Goal: Task Accomplishment & Management: Manage account settings

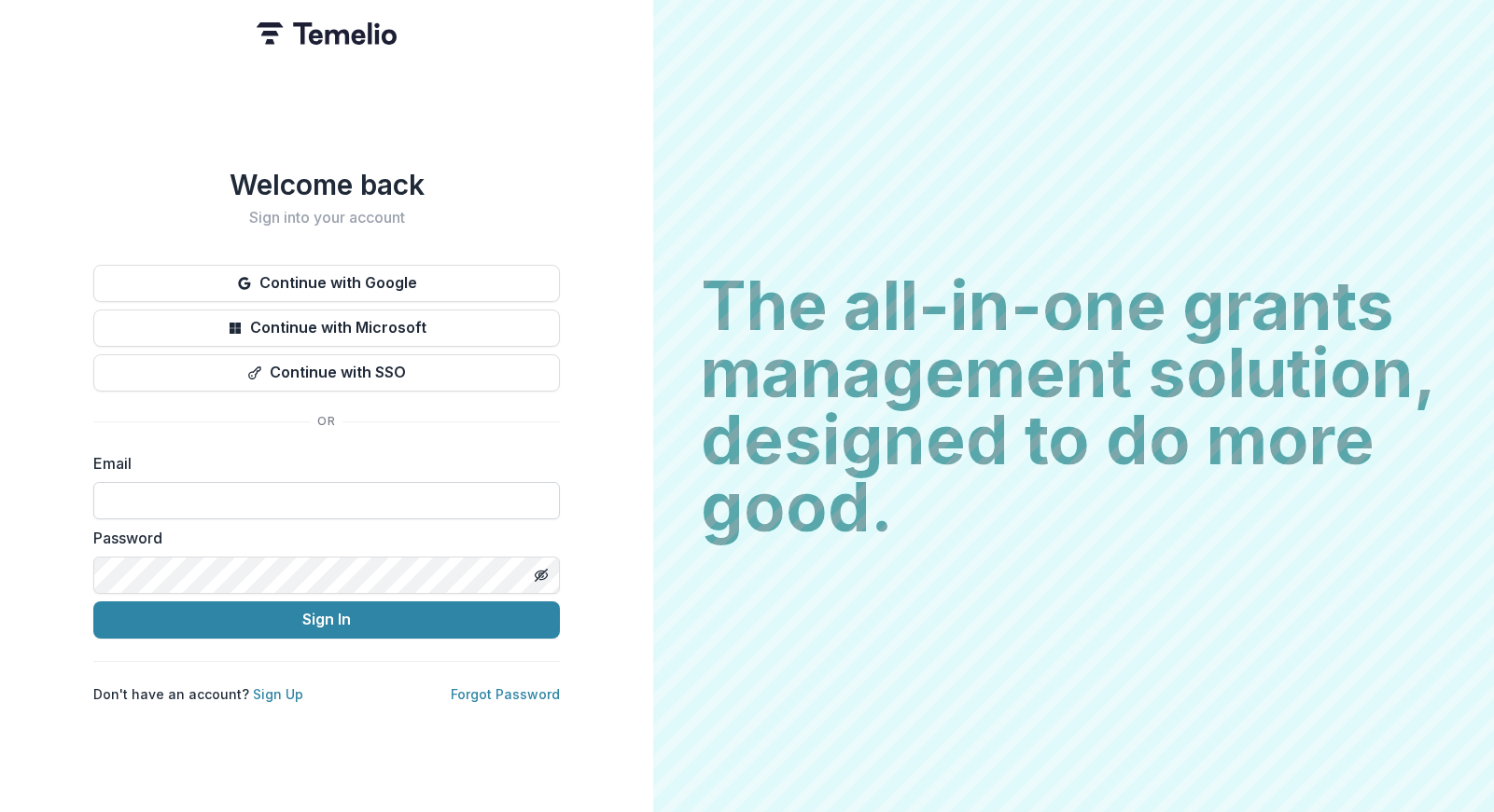
click at [226, 498] on input at bounding box center [326, 501] width 466 height 38
type input "**********"
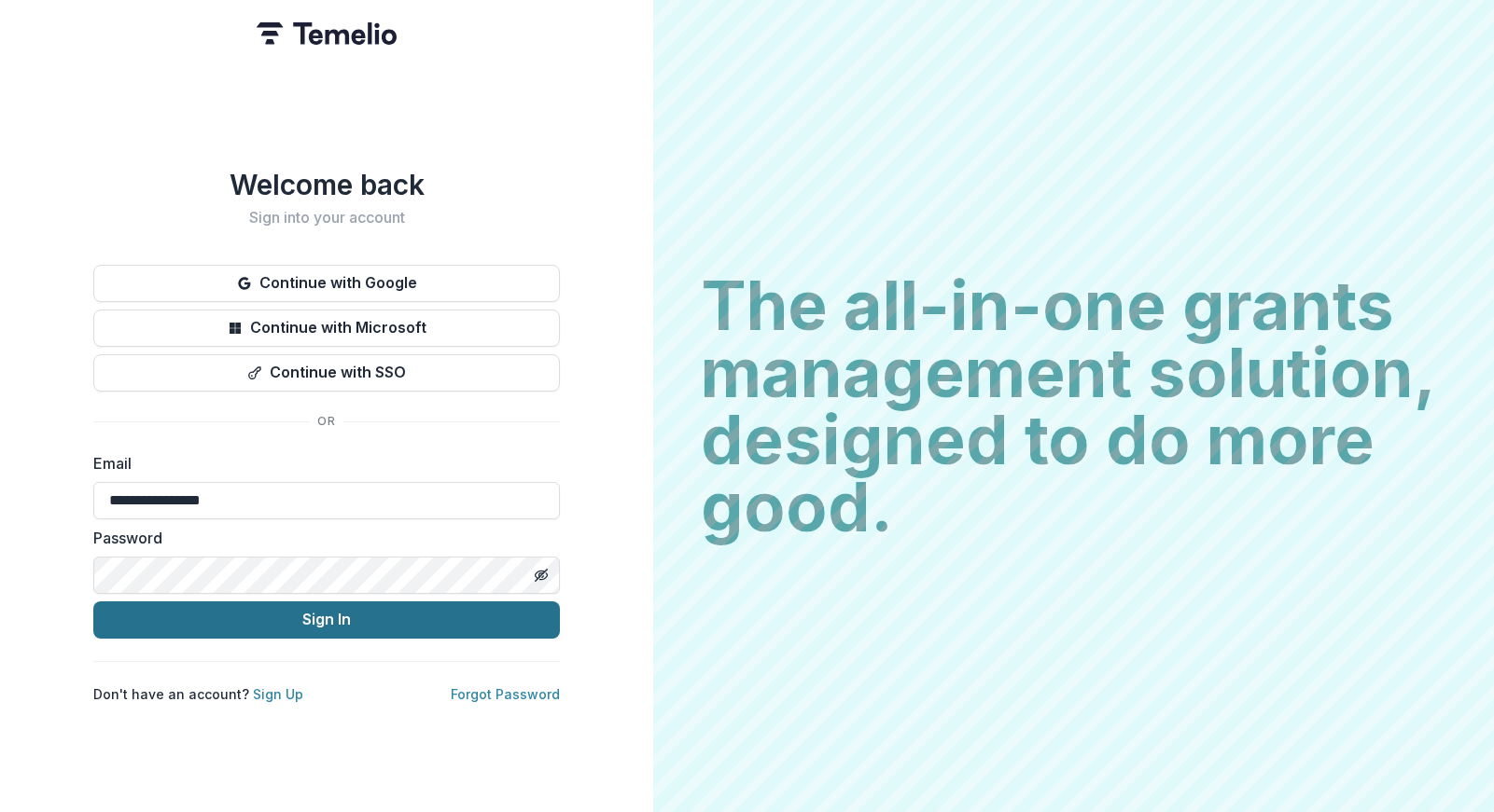
click at [345, 614] on button "Sign In" at bounding box center [326, 621] width 466 height 38
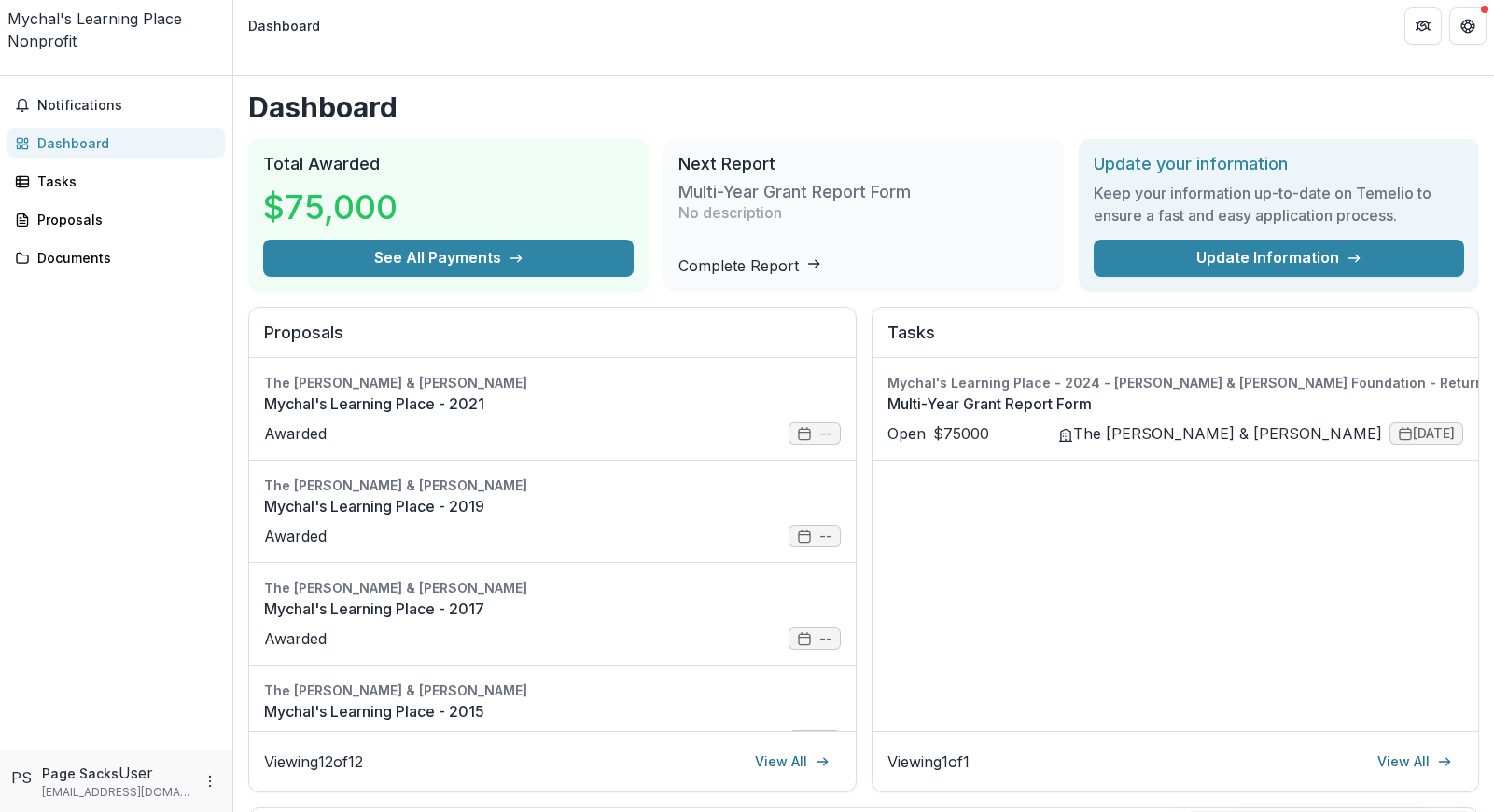
click at [107, 25] on div "Mychal's Learning Place" at bounding box center [116, 19] width 217 height 23
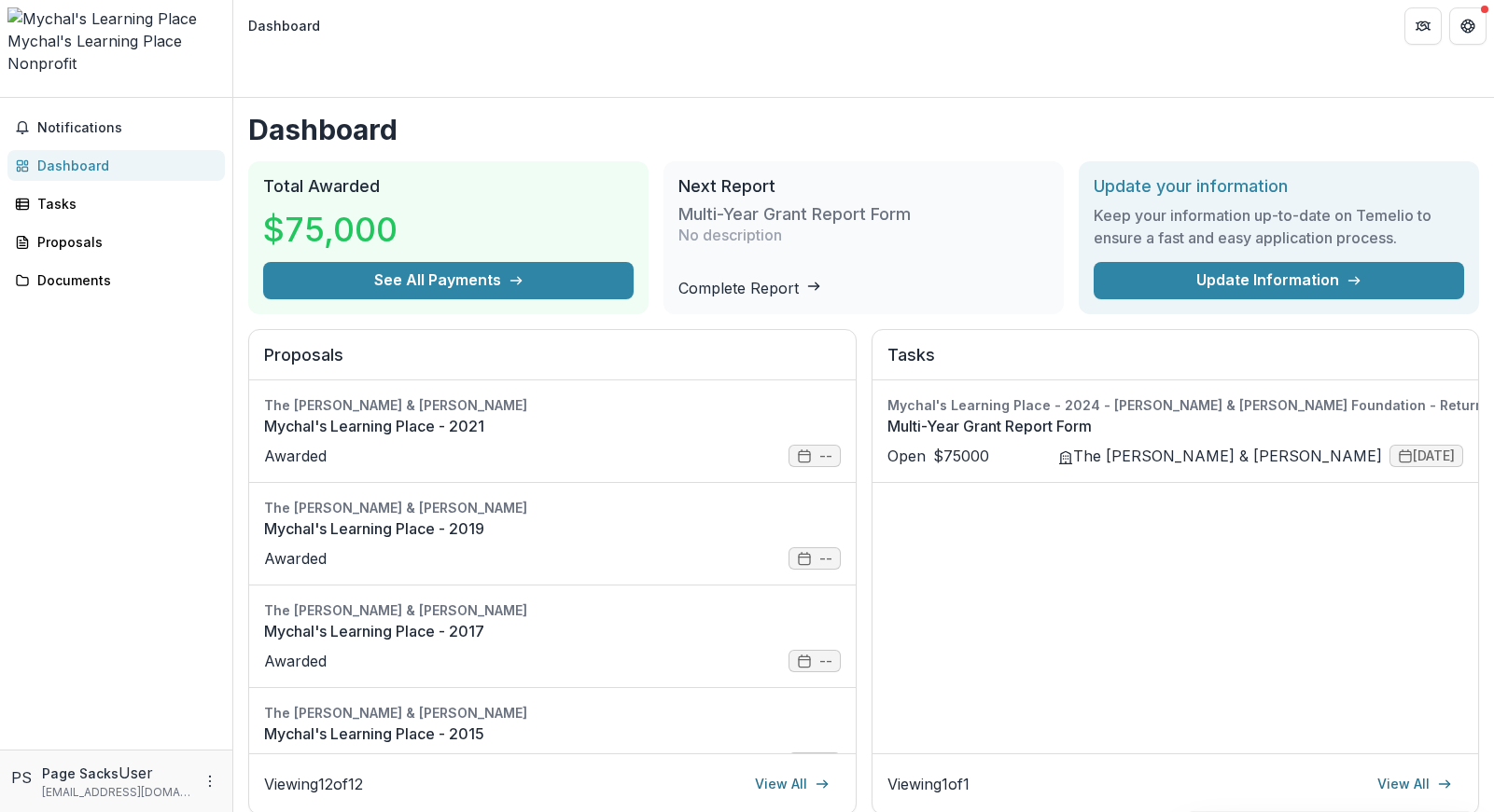
click at [79, 30] on div "Mychal's Learning Place" at bounding box center [116, 41] width 217 height 23
click at [77, 48] on div "Mychal's Learning Place Nonprofit Team Settings Settings" at bounding box center [116, 53] width 232 height 89
click at [91, 113] on button "Notifications" at bounding box center [116, 128] width 217 height 30
drag, startPoint x: 148, startPoint y: 24, endPoint x: 86, endPoint y: 18, distance: 62.3
click at [146, 30] on div "Mychal's Learning Place" at bounding box center [116, 41] width 217 height 23
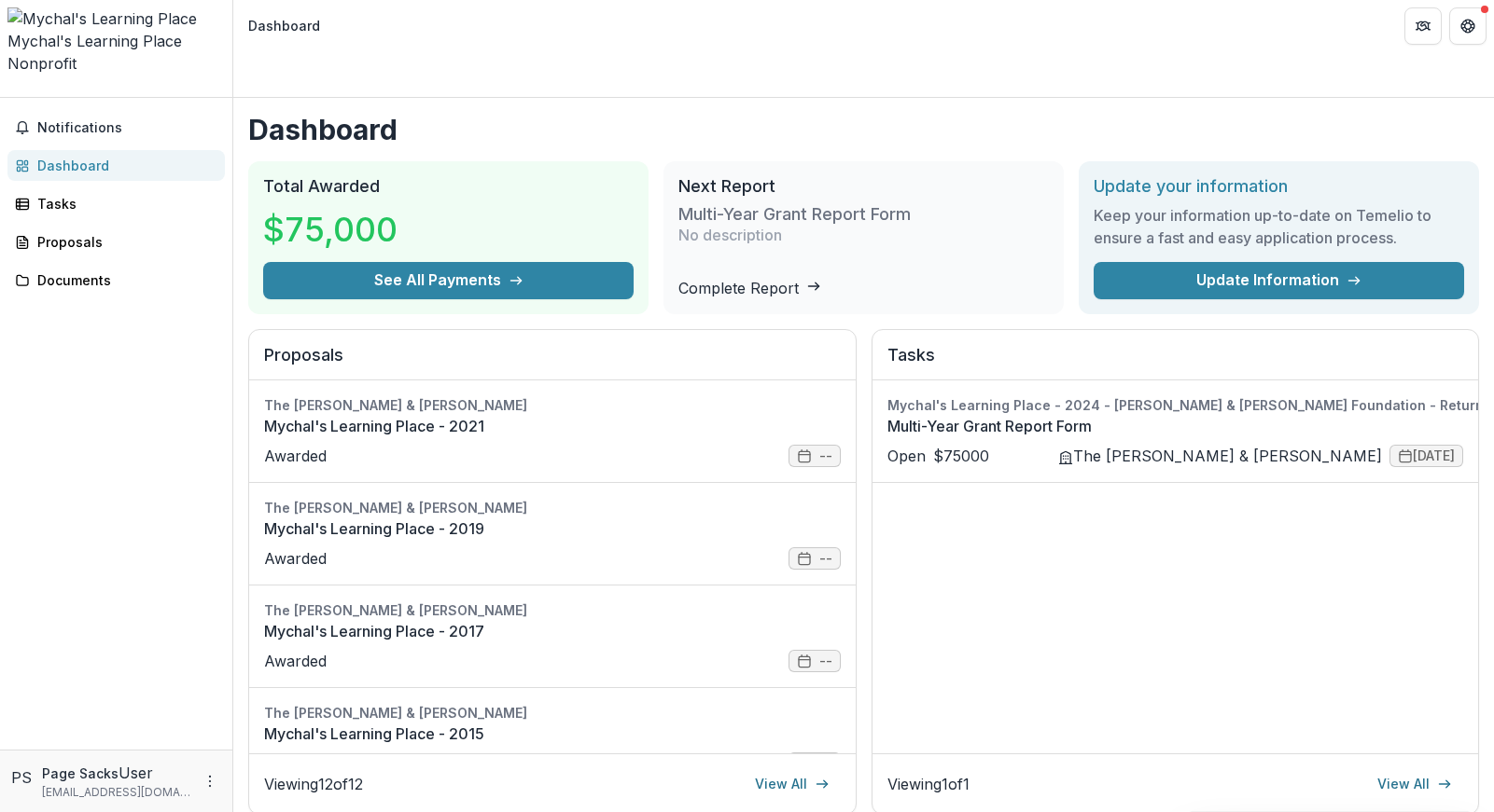
click at [85, 30] on div "Mychal's Learning Place" at bounding box center [116, 41] width 217 height 23
click at [8, 91] on icon "Open entity switcher" at bounding box center [8, 91] width 0 height 0
click at [90, 74] on link "Team Settings" at bounding box center [162, 67] width 143 height 31
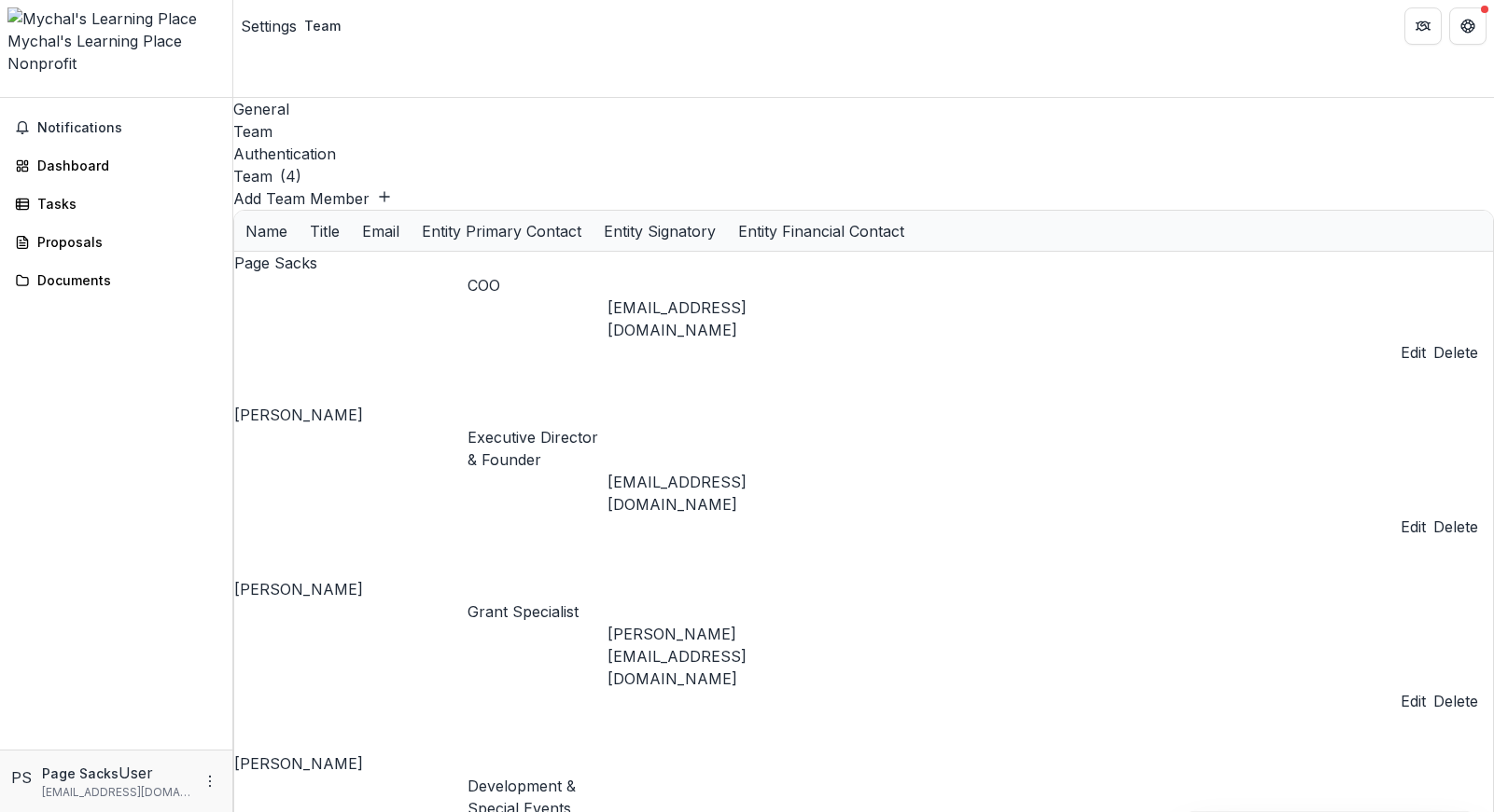
click at [1426, 341] on button "Edit" at bounding box center [1413, 352] width 25 height 23
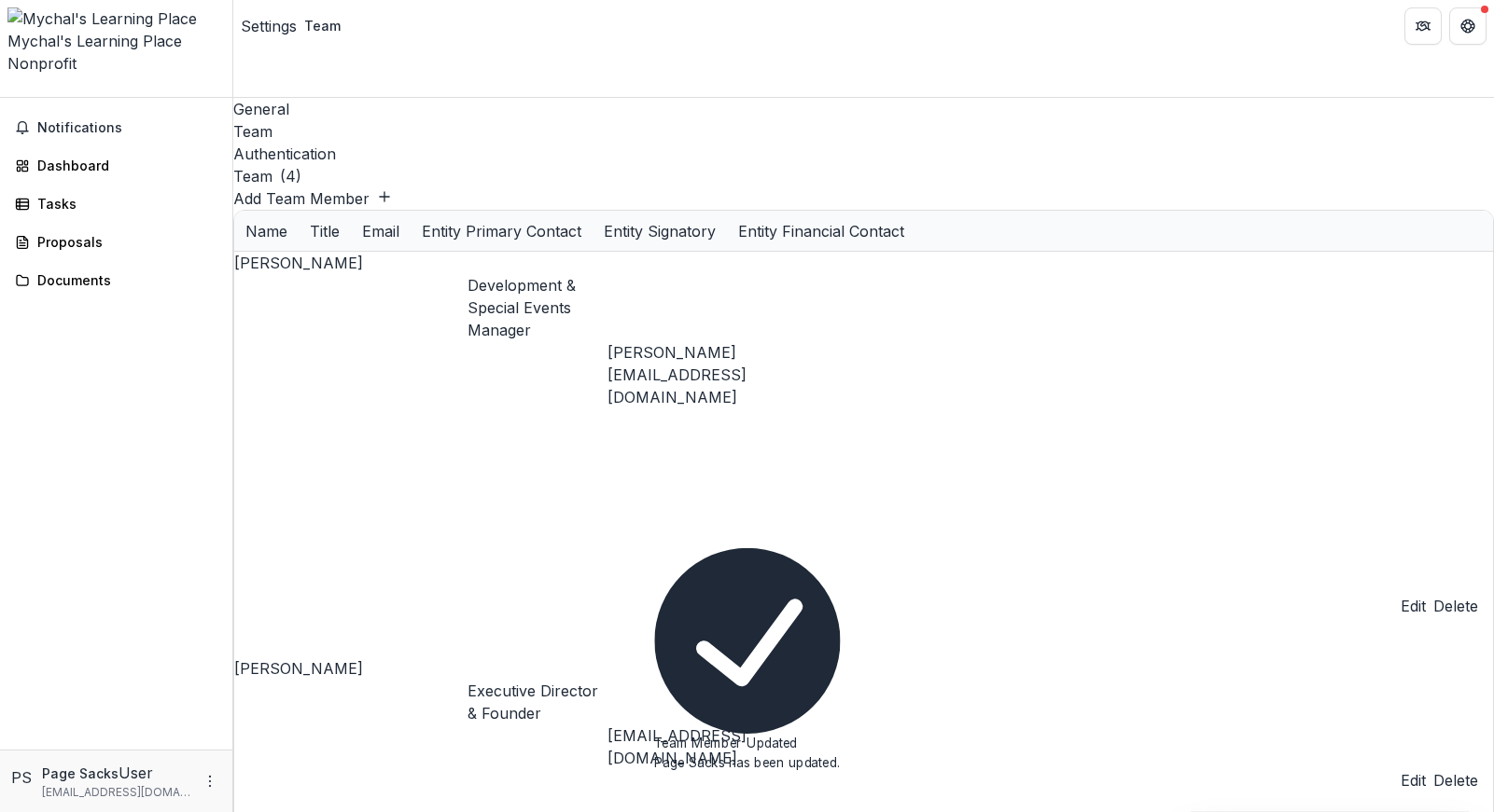
click at [1426, 595] on button "Edit" at bounding box center [1413, 606] width 25 height 23
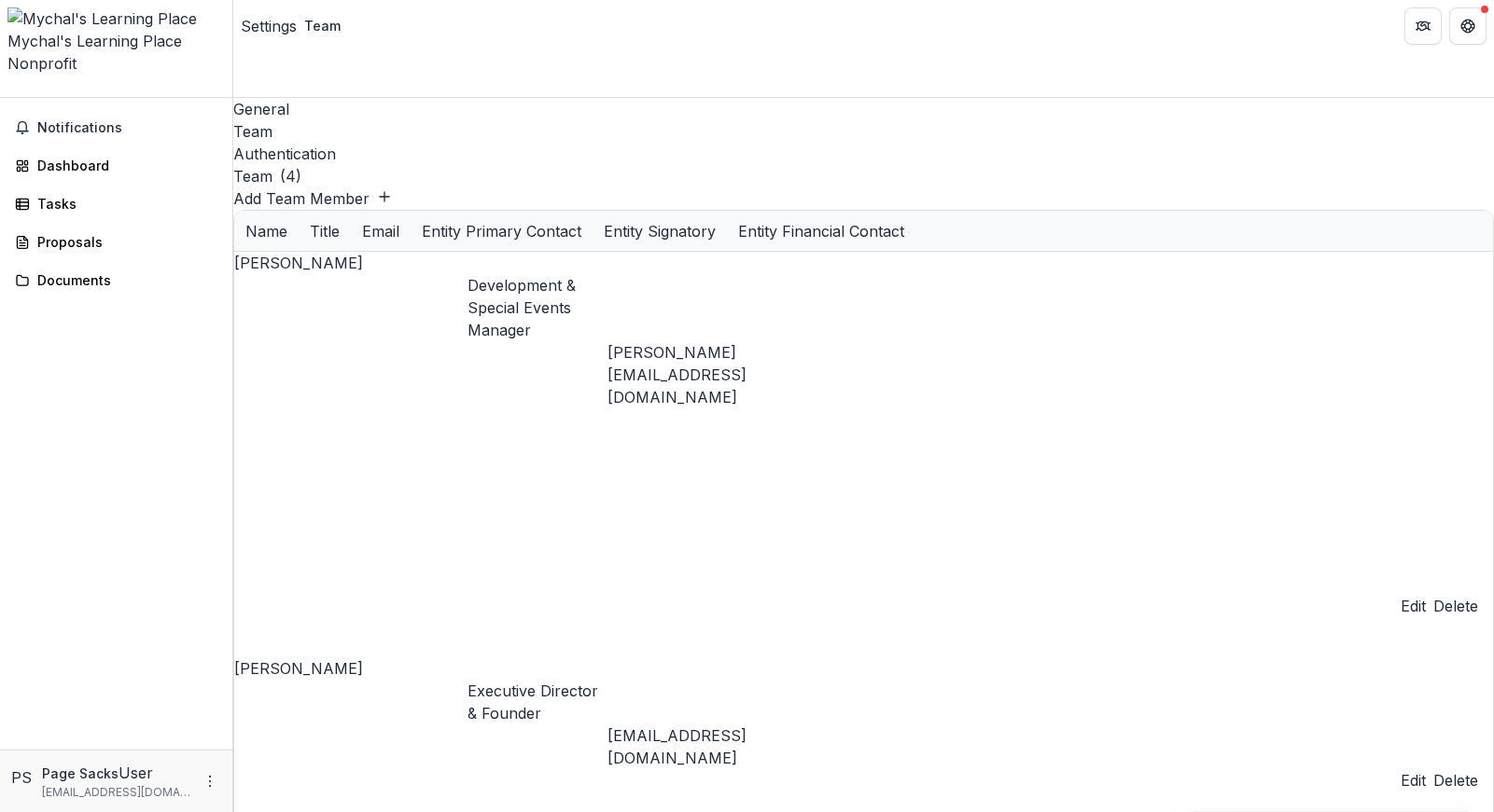
click at [1426, 595] on button "Edit" at bounding box center [1413, 606] width 25 height 23
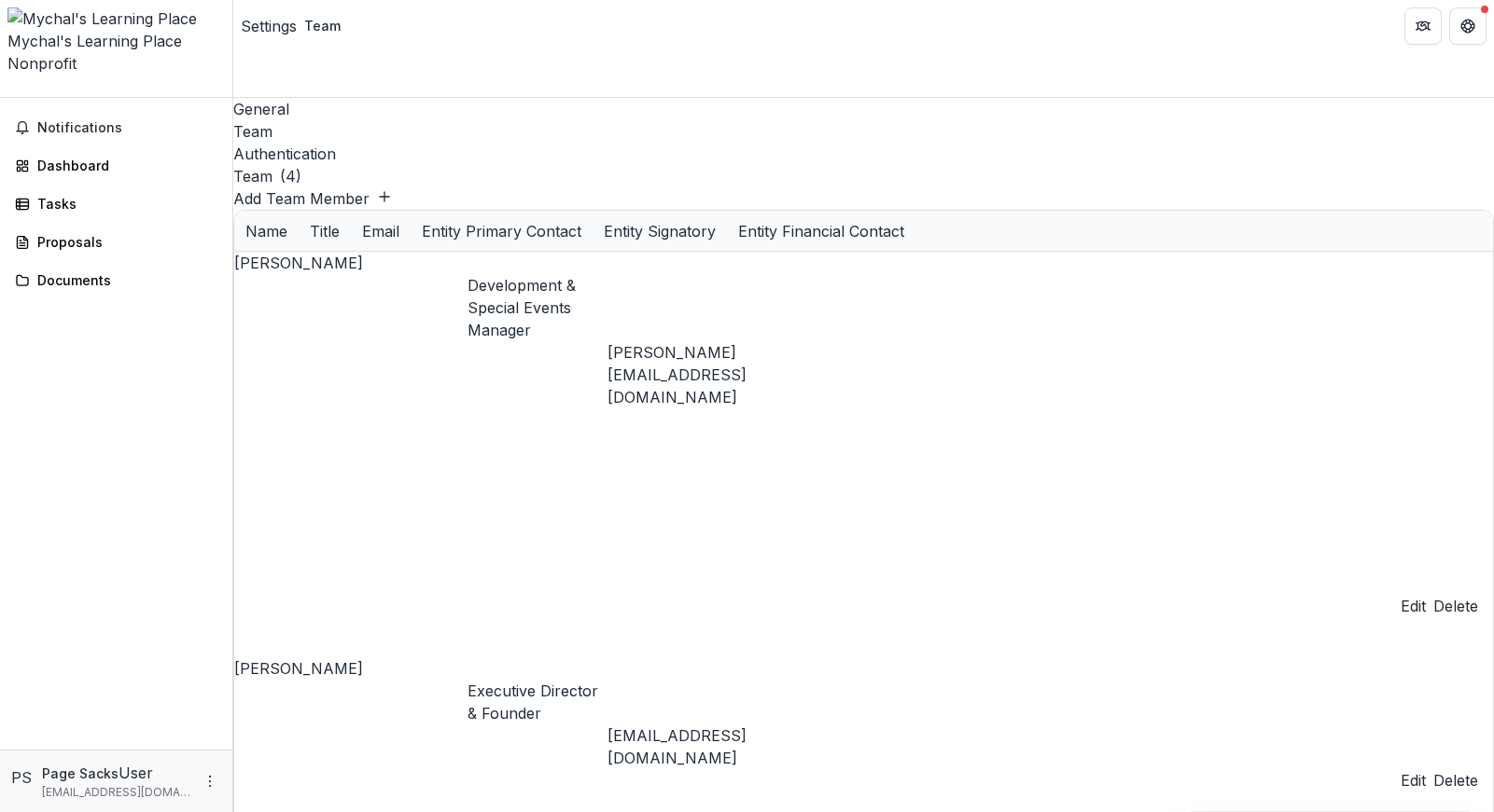
click at [1161, 504] on div "General Team Authentication Team ( 4 ) Add Team Member Name Title Email Entity …" at bounding box center [863, 455] width 1261 height 715
